Goal: Transaction & Acquisition: Purchase product/service

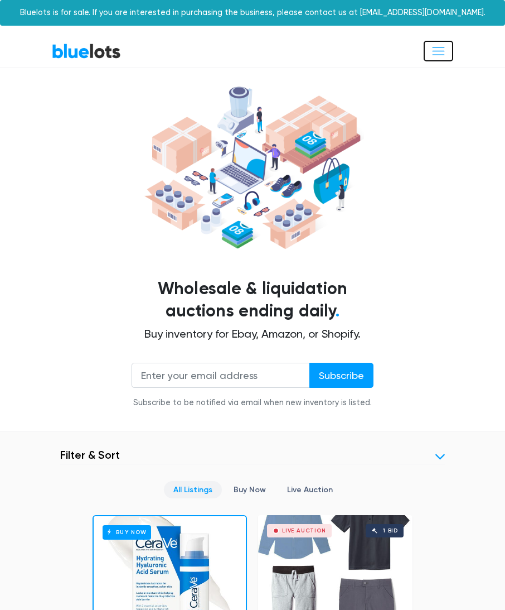
click at [429, 49] on button "Toggle navigation" at bounding box center [439, 51] width 30 height 21
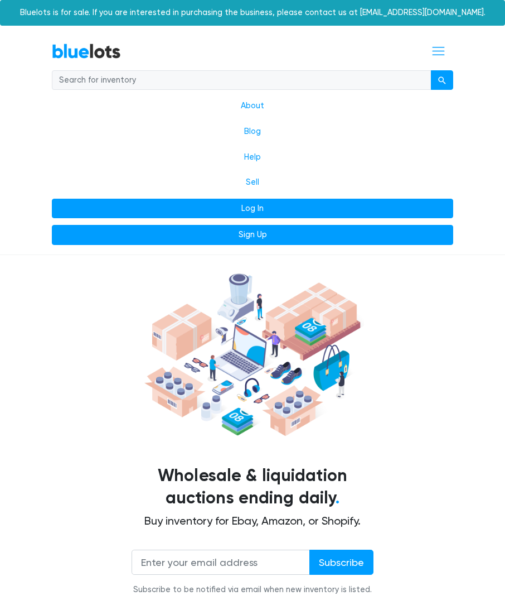
click at [241, 207] on link "Log In" at bounding box center [253, 209] width 402 height 20
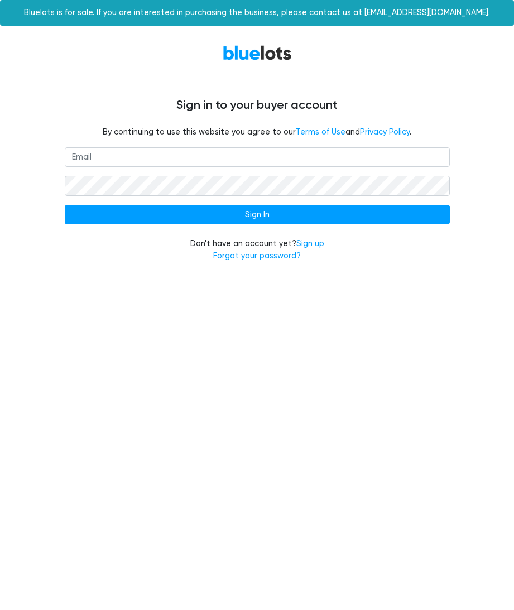
click at [104, 154] on input "email" at bounding box center [257, 157] width 385 height 20
type input "Marquisewright203@gmail.com"
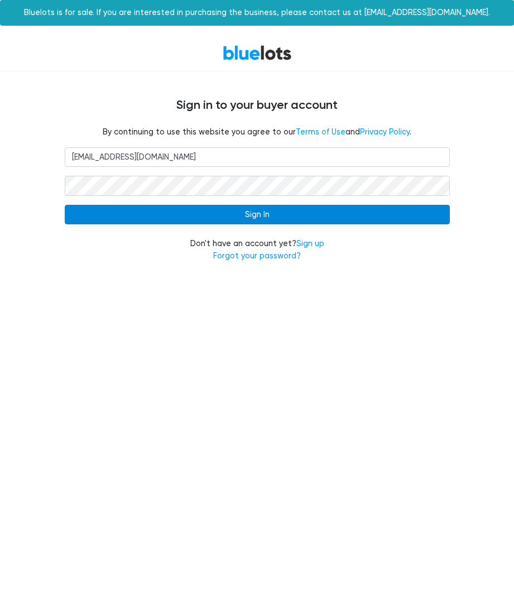
click at [117, 217] on input "Sign In" at bounding box center [257, 215] width 385 height 20
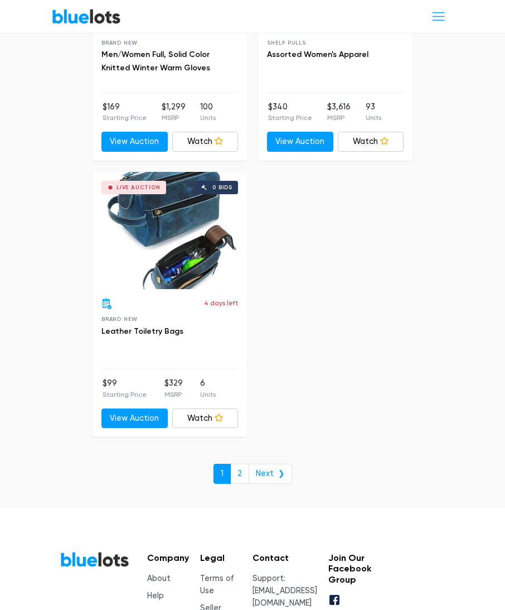
scroll to position [7306, 0]
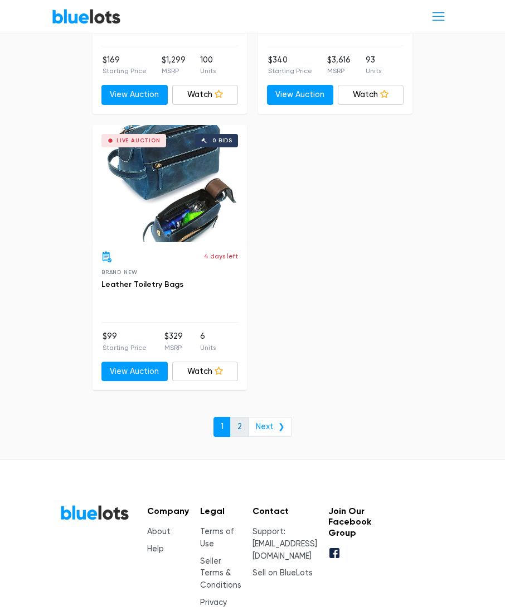
click at [244, 424] on link "2" at bounding box center [239, 427] width 19 height 20
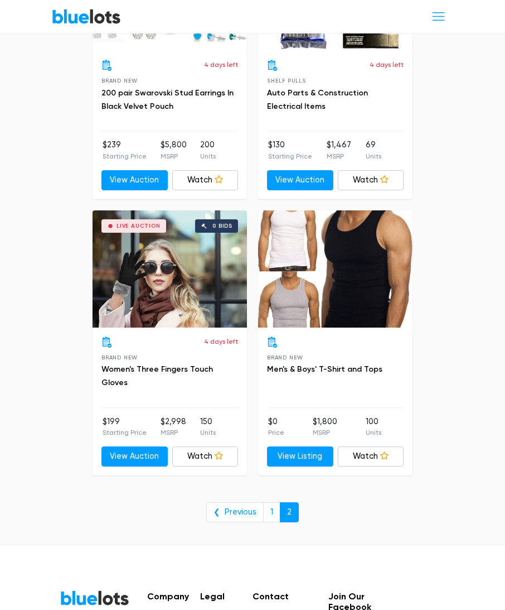
scroll to position [1726, 0]
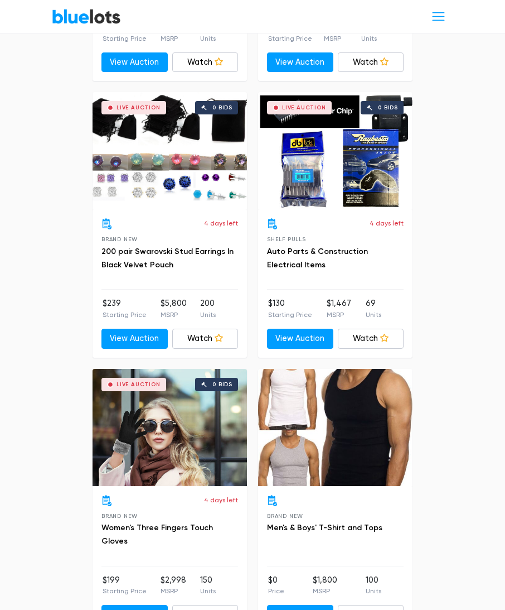
click at [108, 10] on link "BlueLots" at bounding box center [86, 16] width 69 height 16
